Goal: Download file/media

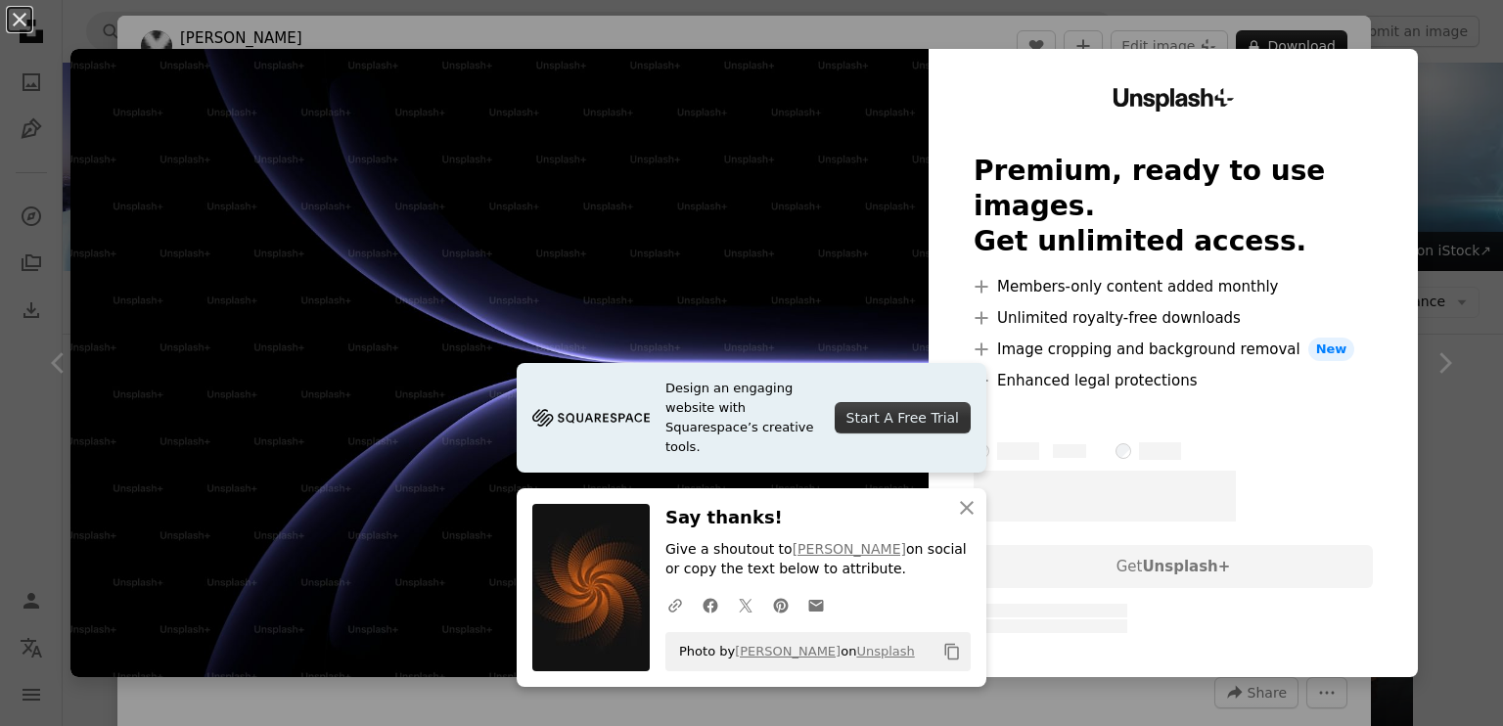
scroll to position [1793, 0]
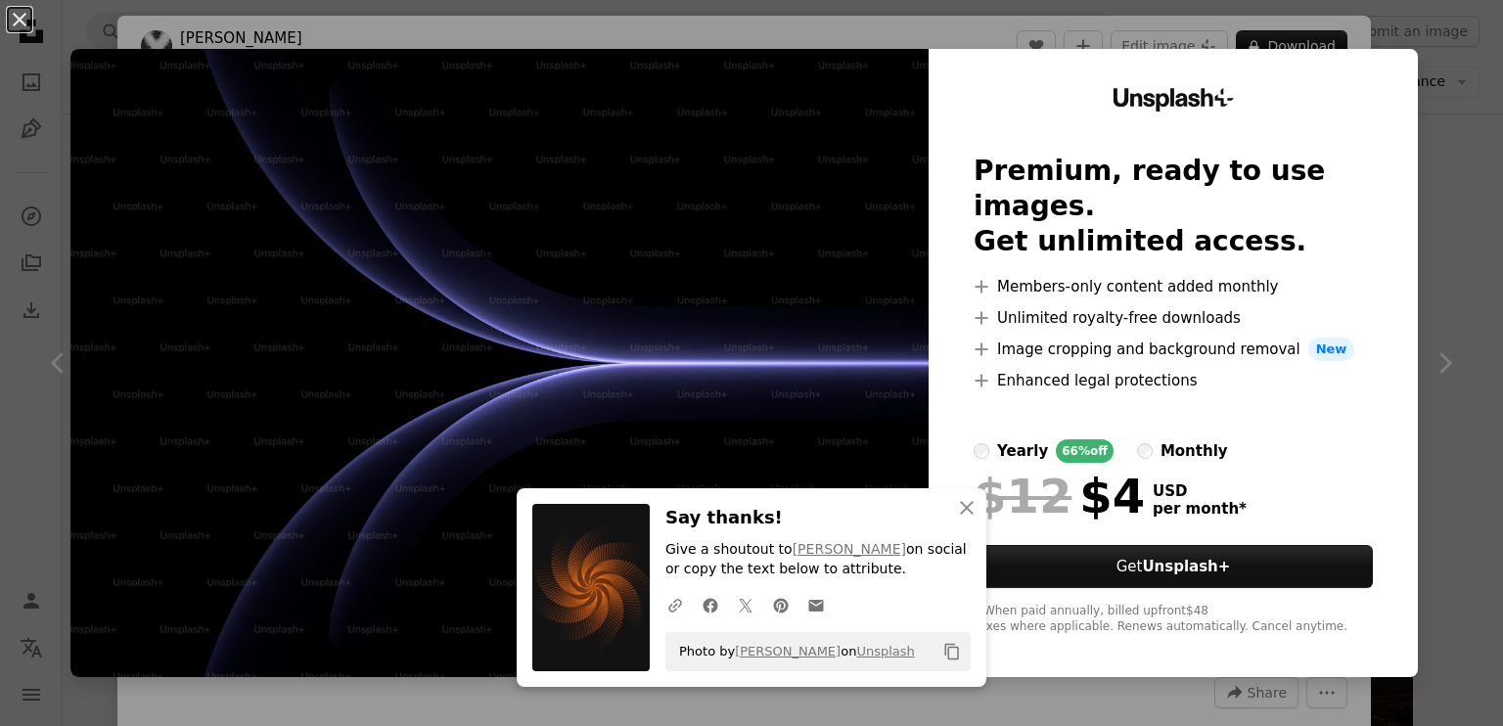
click at [888, 40] on div "An X shape An X shape Close Say thanks! Give a shoutout to [PERSON_NAME] on soc…" at bounding box center [751, 363] width 1503 height 726
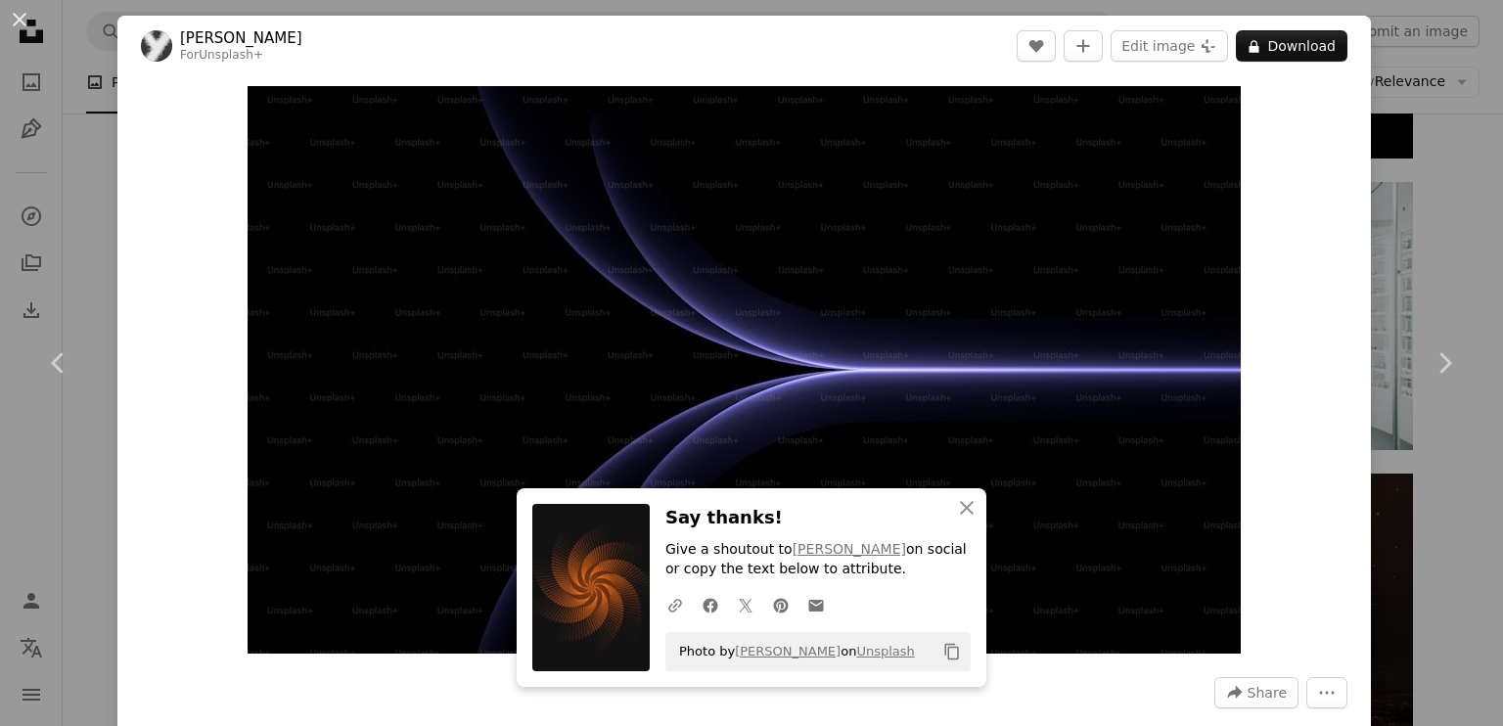
click at [96, 63] on div "An X shape Chevron left Chevron right An X shape Close Say thanks! Give a shout…" at bounding box center [751, 363] width 1503 height 726
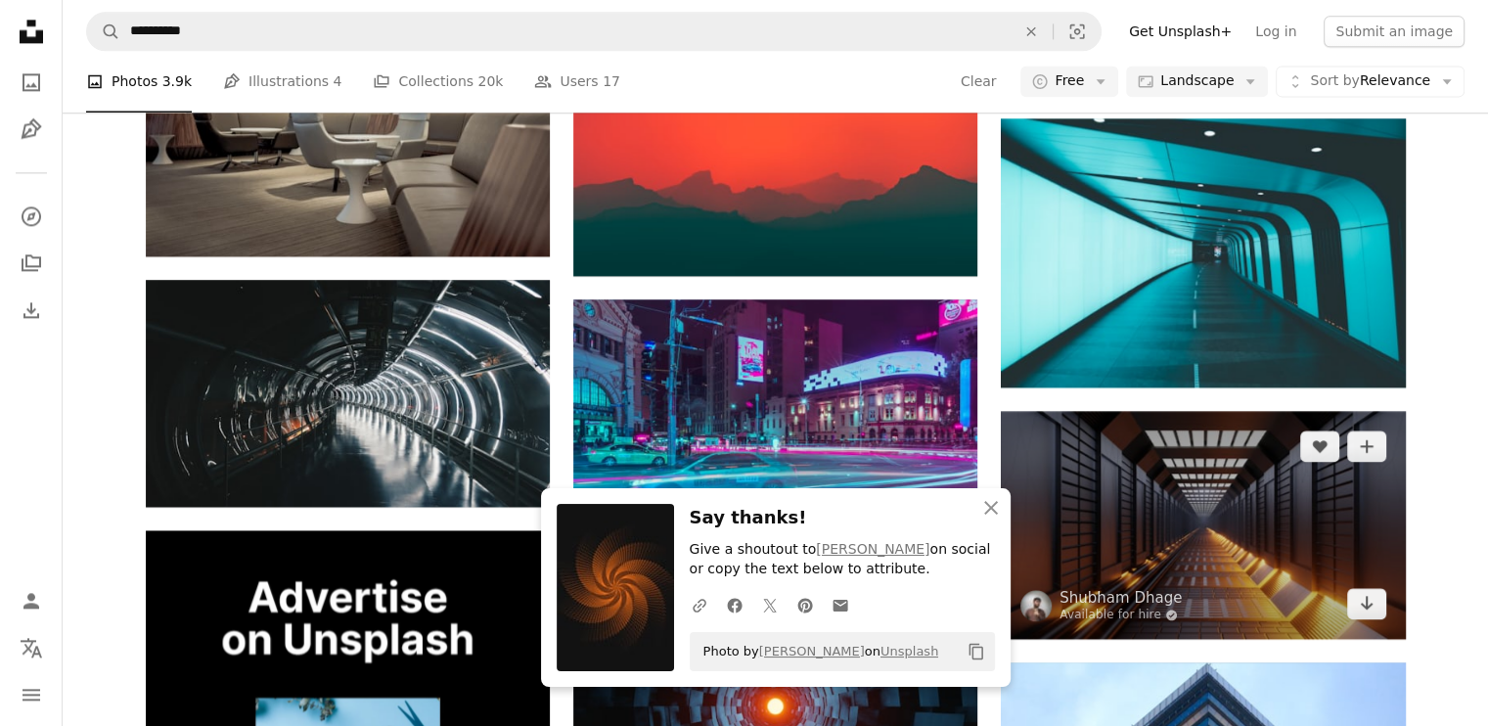
scroll to position [2771, 0]
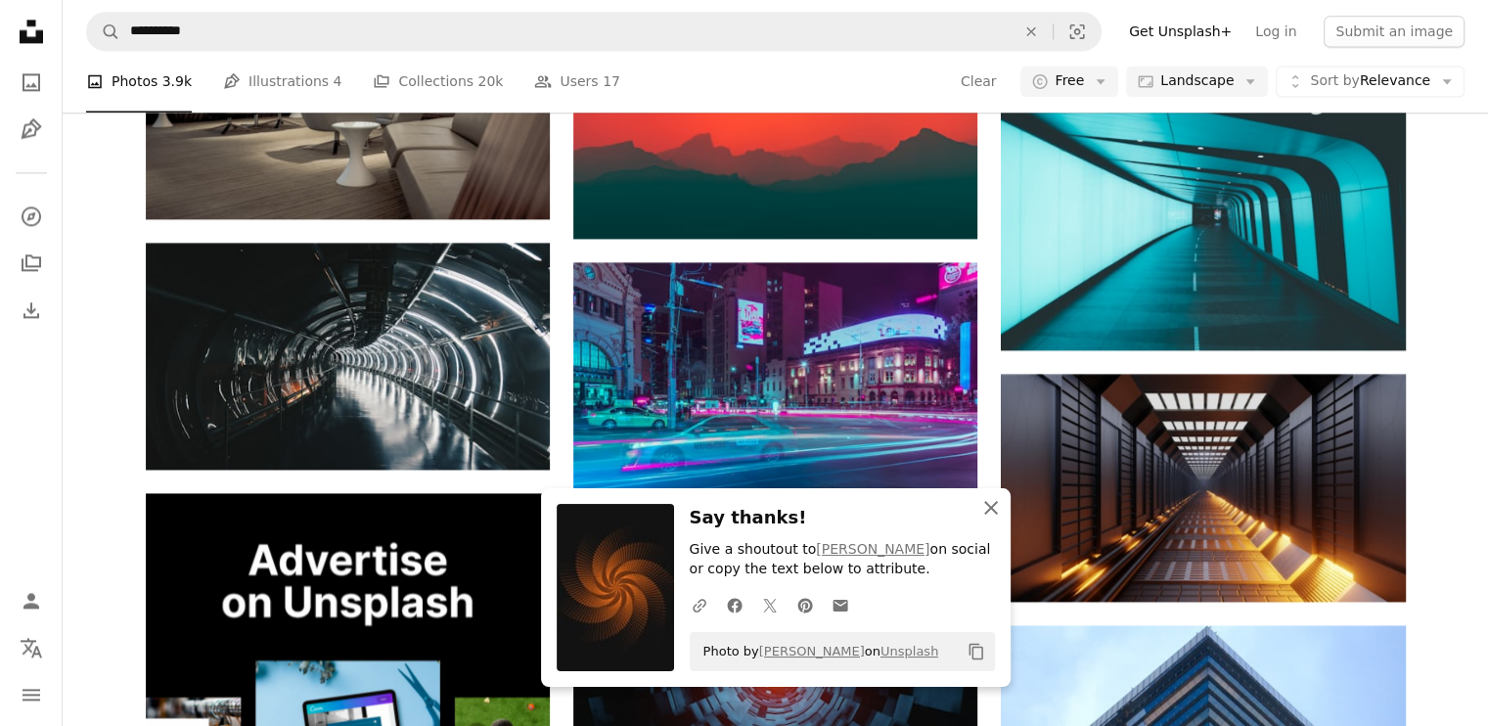
click at [993, 513] on icon "An X shape" at bounding box center [990, 507] width 23 height 23
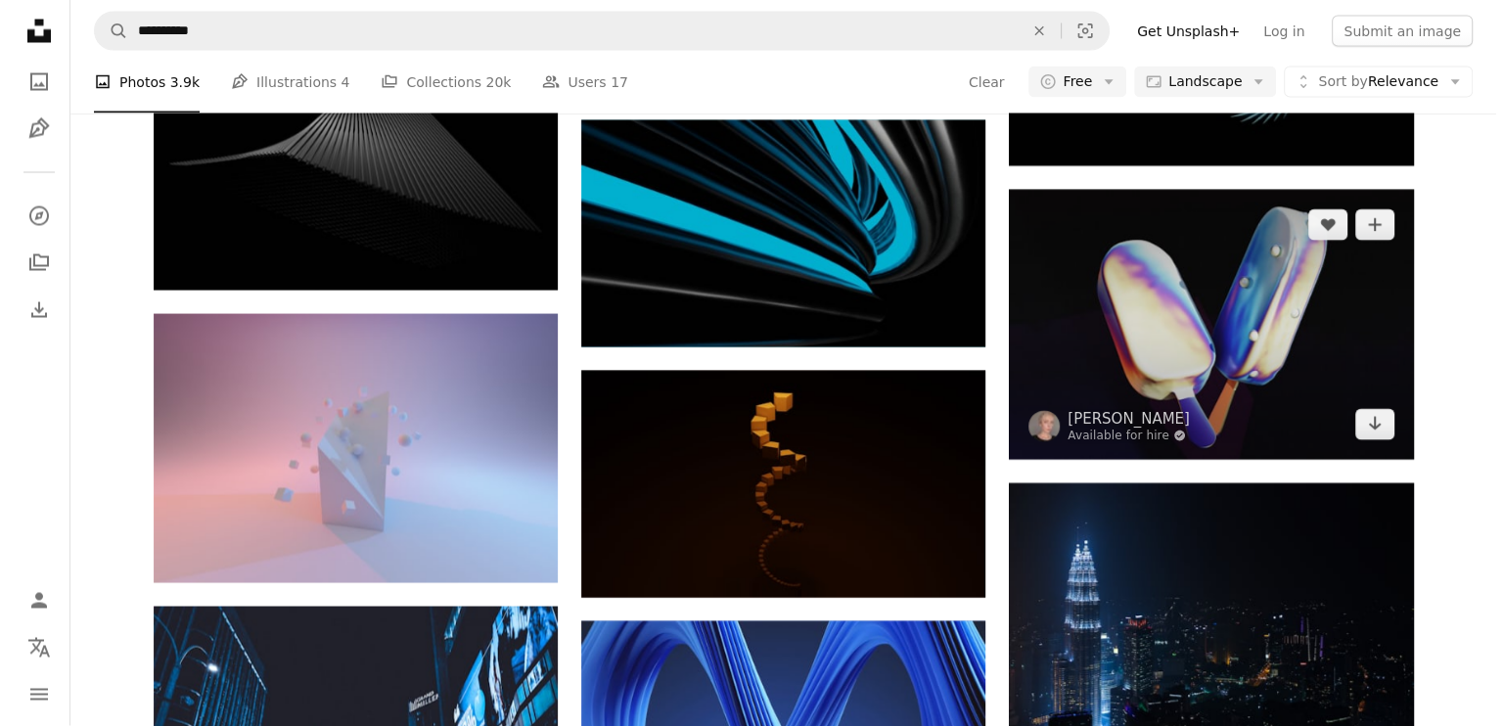
scroll to position [3424, 0]
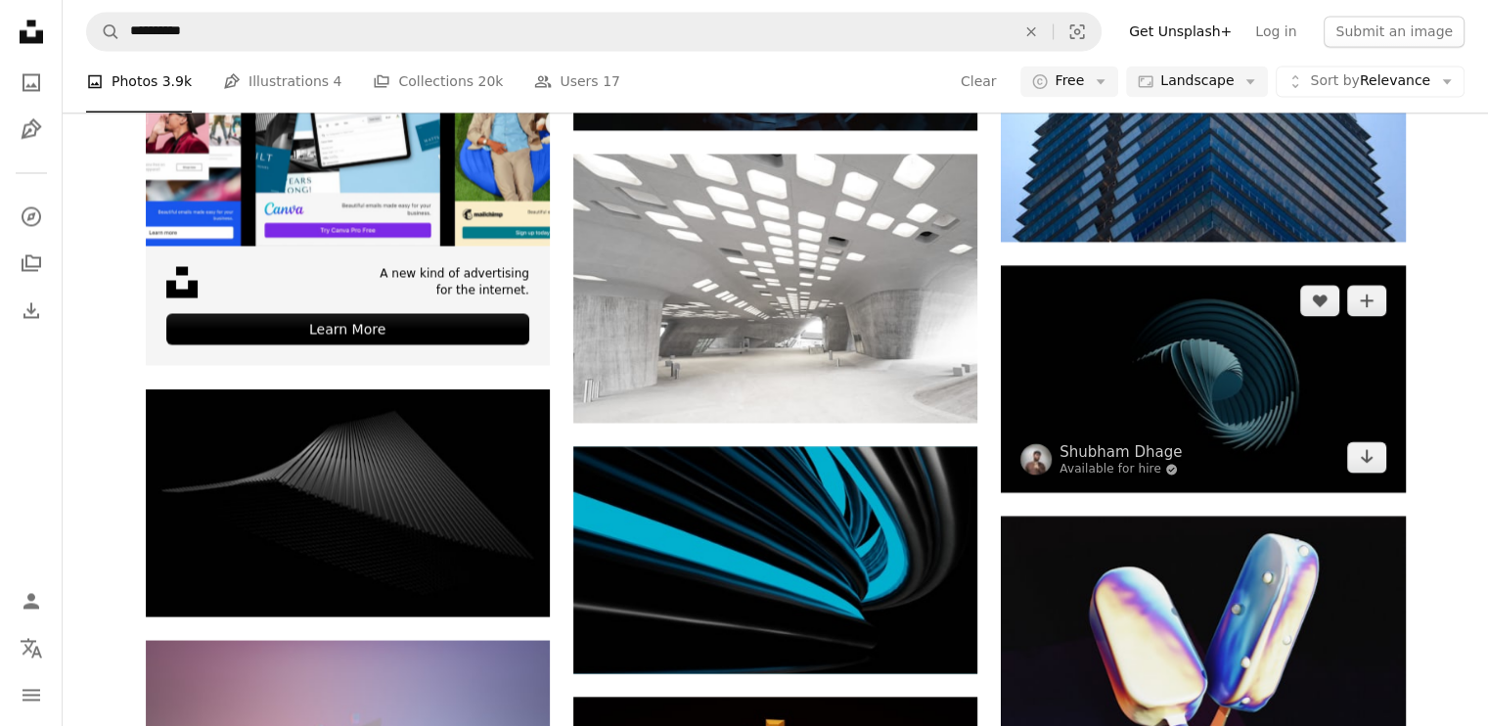
click at [1210, 387] on img at bounding box center [1203, 378] width 404 height 227
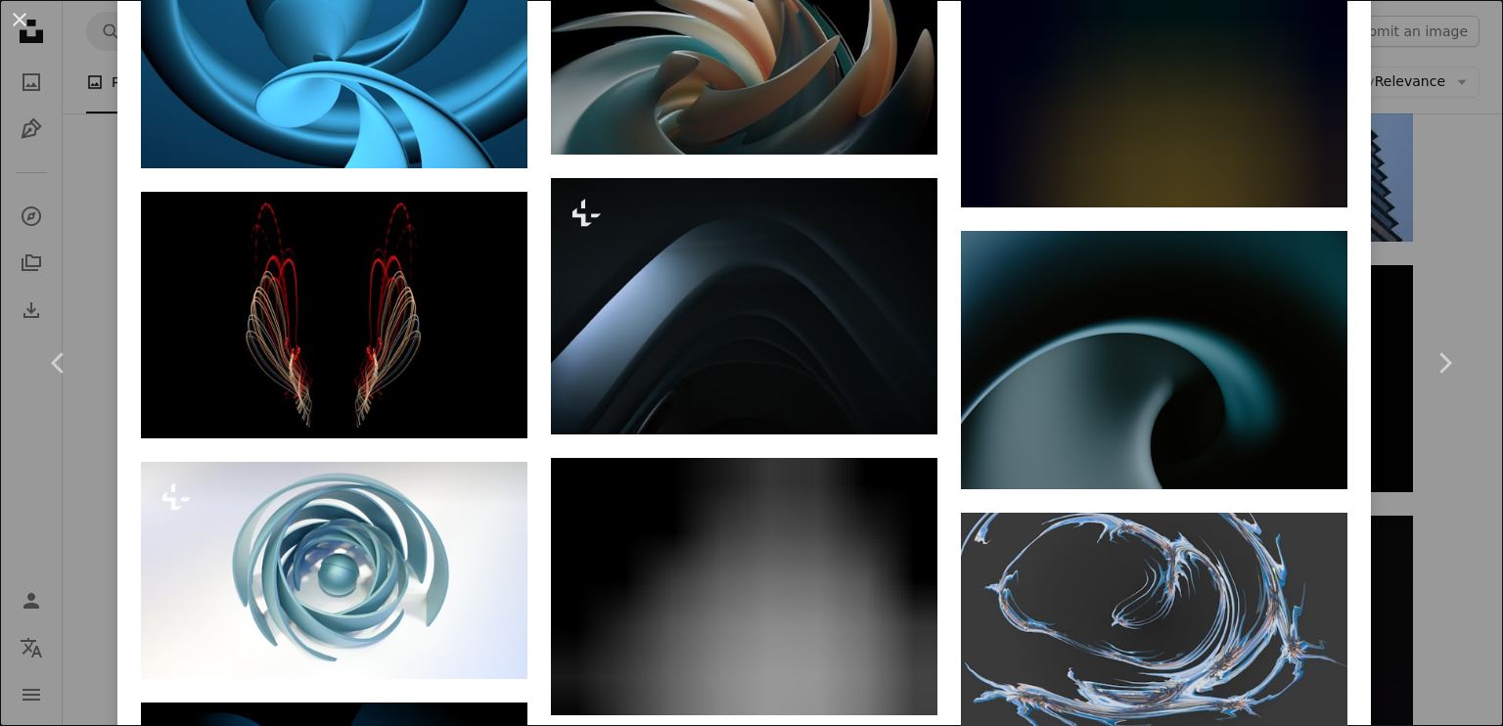
scroll to position [5378, 0]
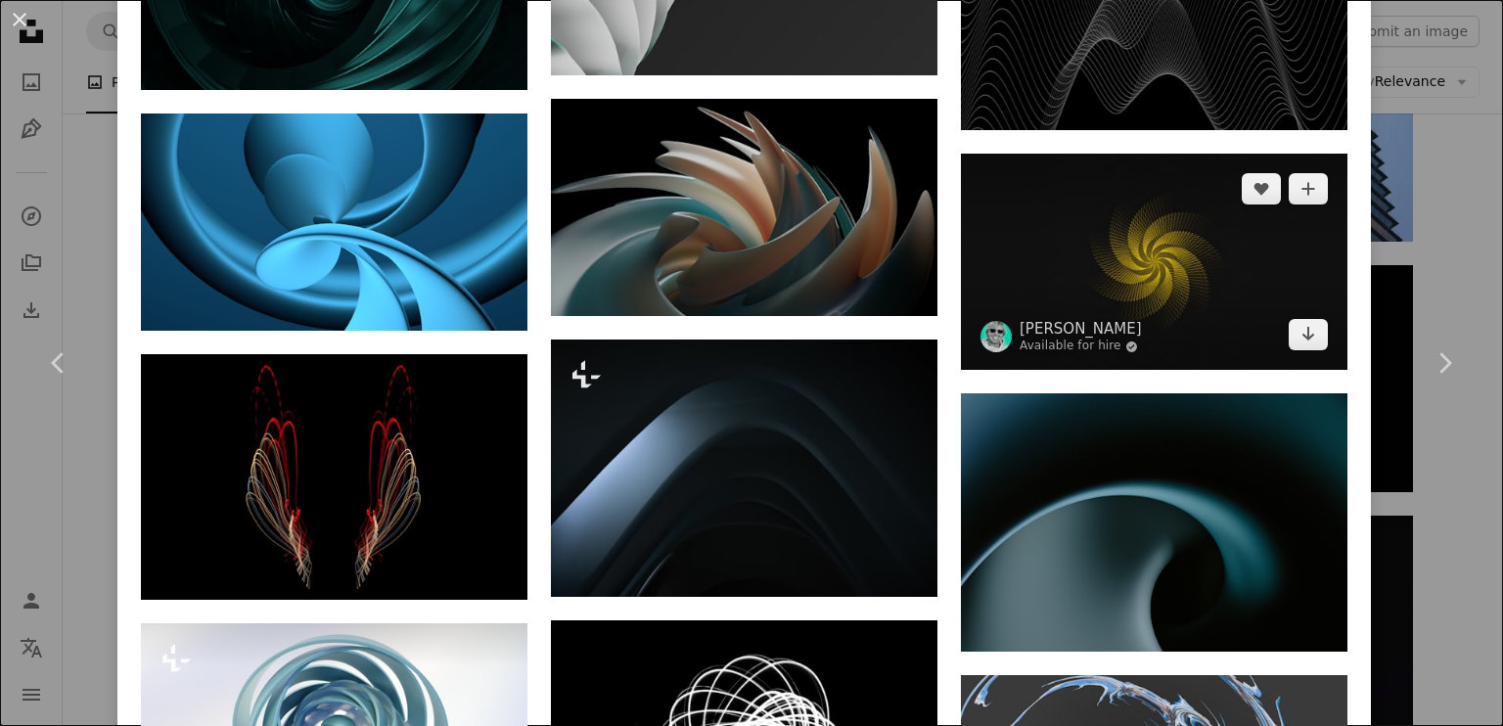
click at [1082, 223] on img at bounding box center [1154, 262] width 386 height 217
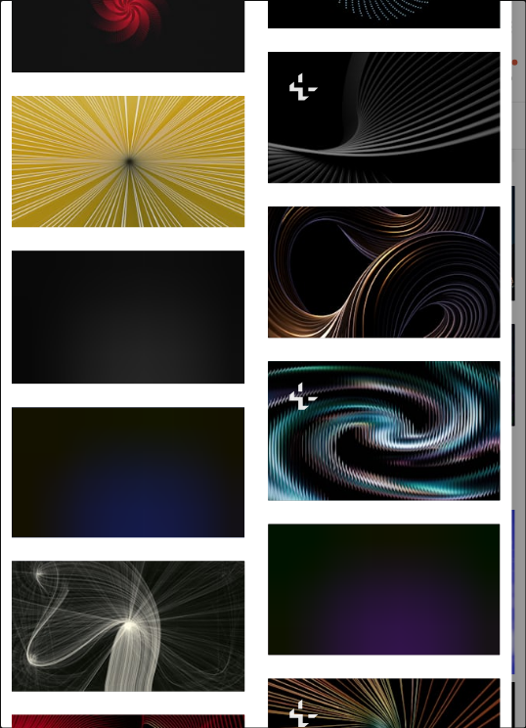
scroll to position [2770, 0]
